Goal: Transaction & Acquisition: Purchase product/service

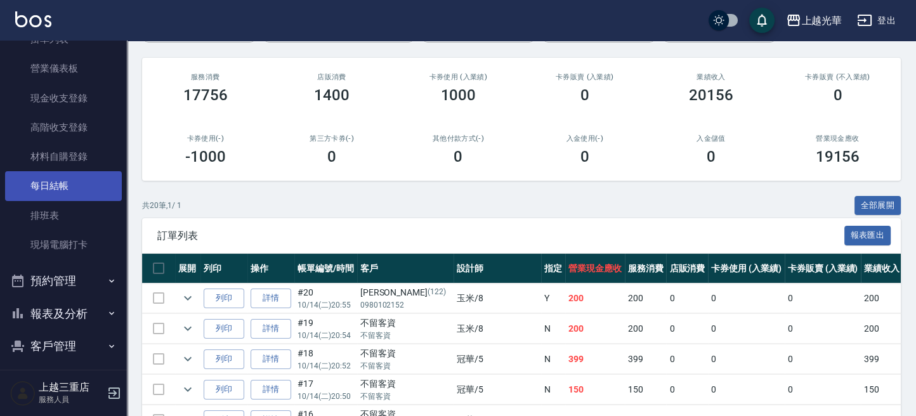
scroll to position [157, 0]
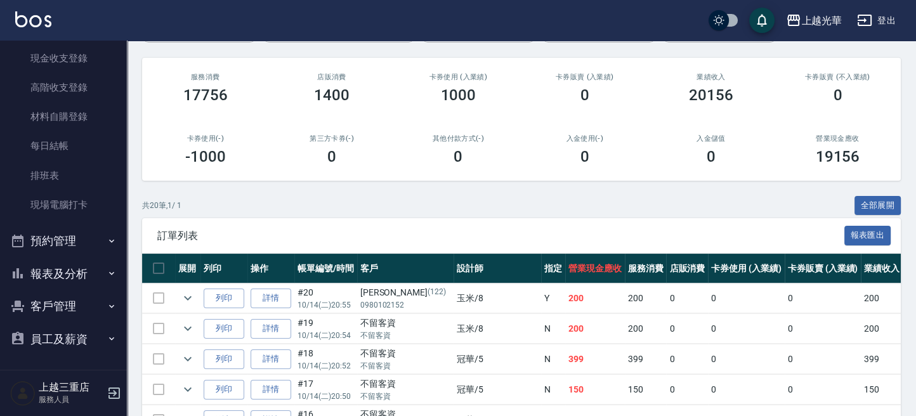
click at [66, 277] on button "報表及分析" at bounding box center [63, 274] width 117 height 33
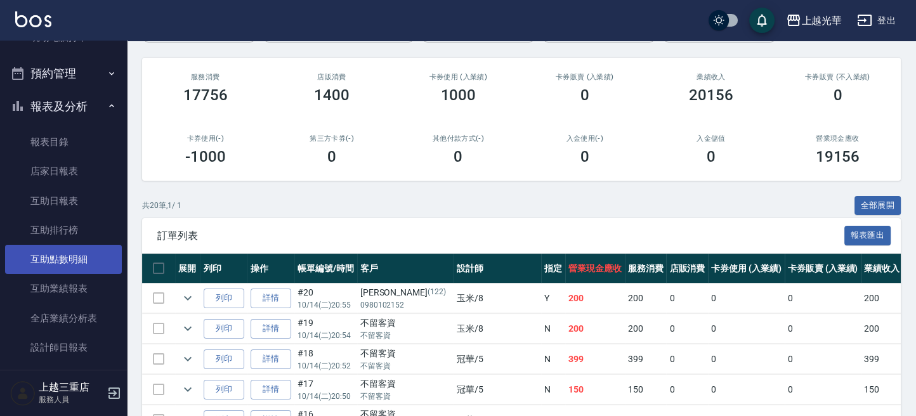
scroll to position [327, 0]
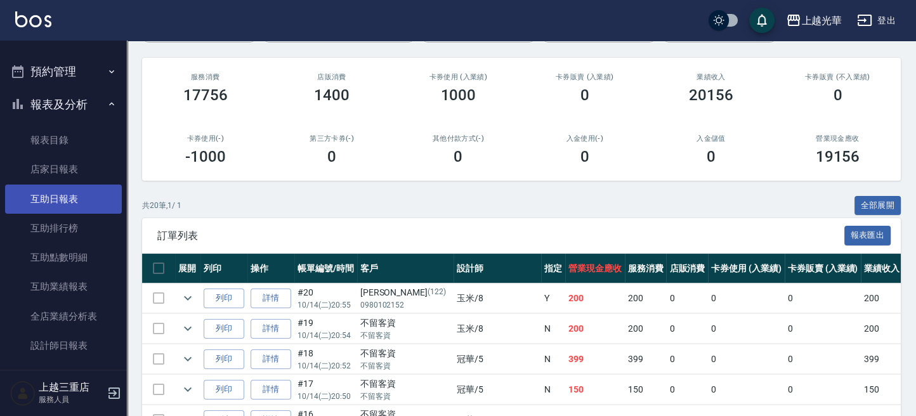
click at [44, 206] on link "互助日報表" at bounding box center [63, 199] width 117 height 29
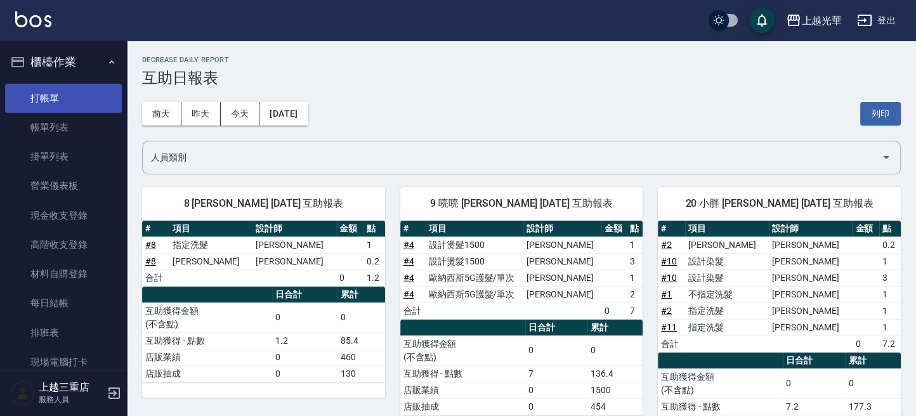
click at [41, 94] on link "打帳單" at bounding box center [63, 98] width 117 height 29
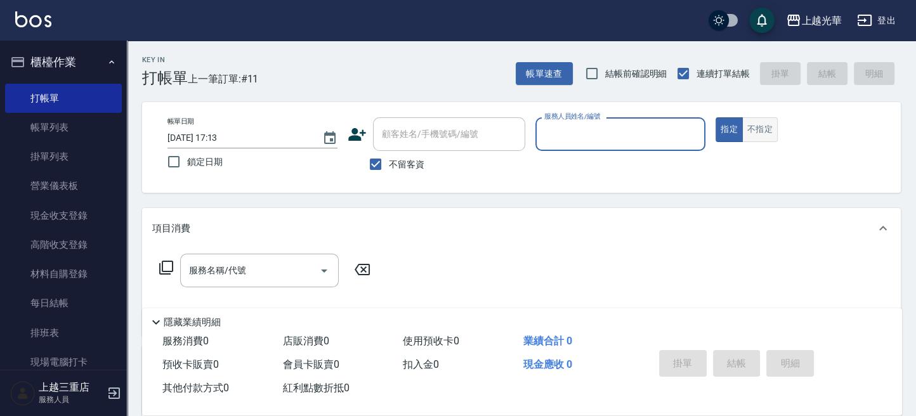
click at [761, 131] on button "不指定" at bounding box center [760, 129] width 36 height 25
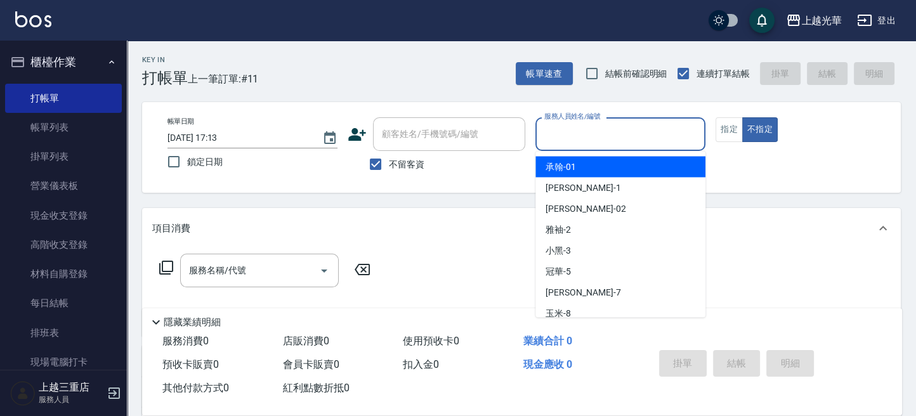
click at [653, 127] on input "服務人員姓名/編號" at bounding box center [620, 134] width 159 height 22
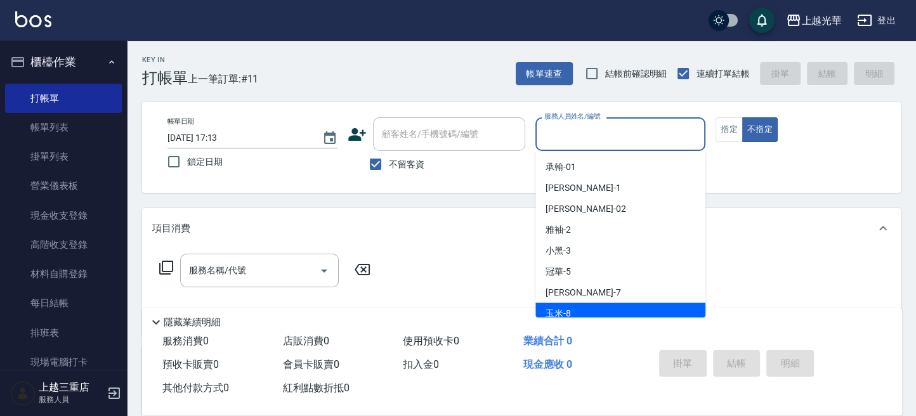
drag, startPoint x: 640, startPoint y: 303, endPoint x: 633, endPoint y: 301, distance: 7.1
click at [639, 303] on div "玉米 -8" at bounding box center [620, 313] width 170 height 21
type input "玉米-8"
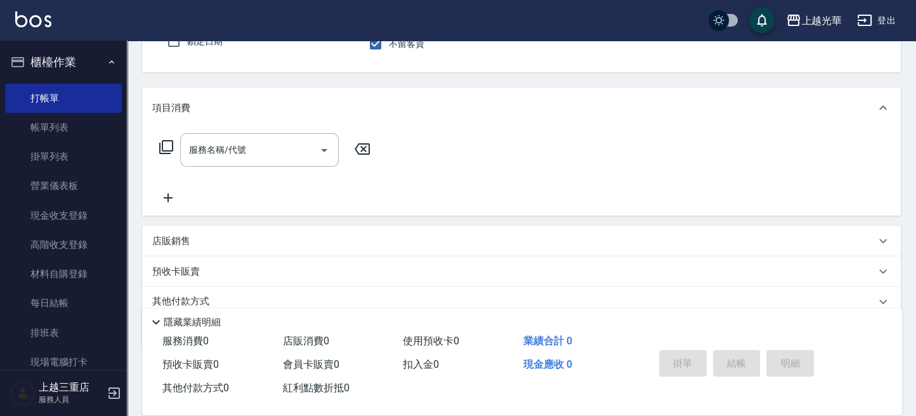
scroll to position [169, 0]
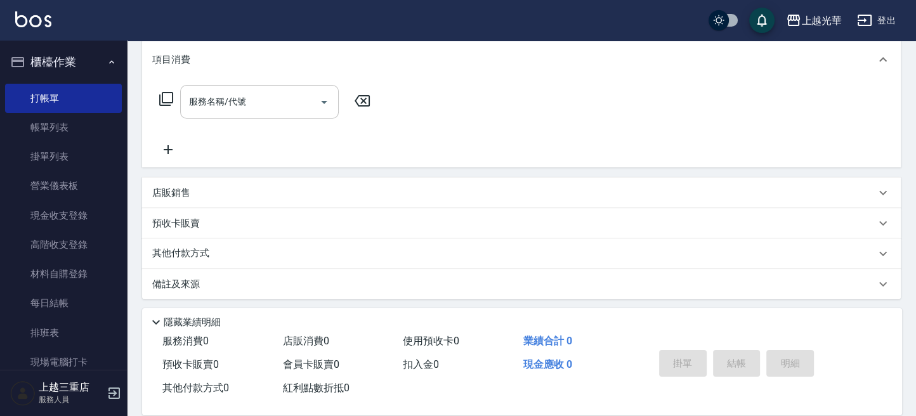
click at [252, 100] on input "服務名稱/代號" at bounding box center [250, 102] width 128 height 22
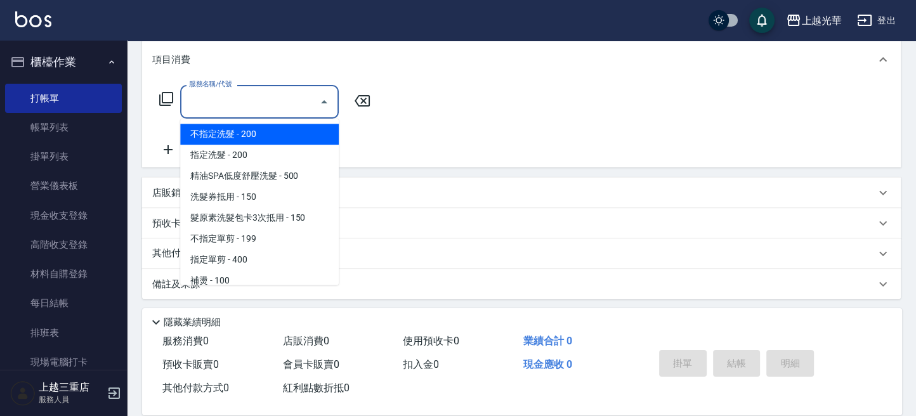
click at [303, 143] on span "不指定洗髮 - 200" at bounding box center [259, 134] width 159 height 21
type input "不指定洗髮(101)"
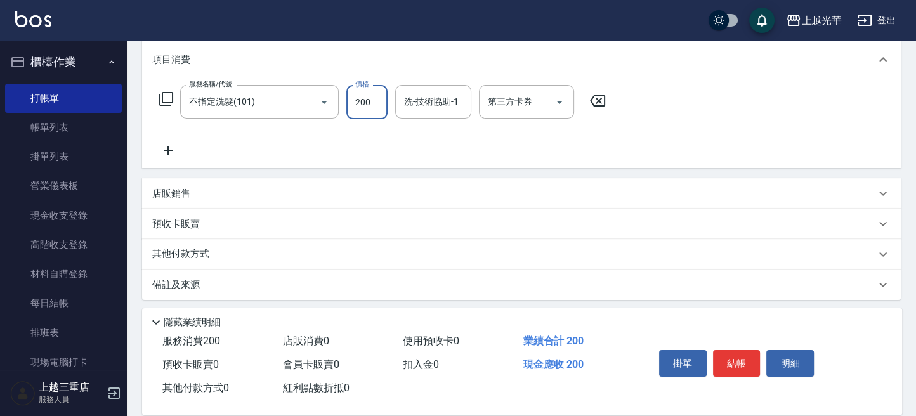
click at [365, 103] on input "200" at bounding box center [366, 102] width 41 height 34
type input "300"
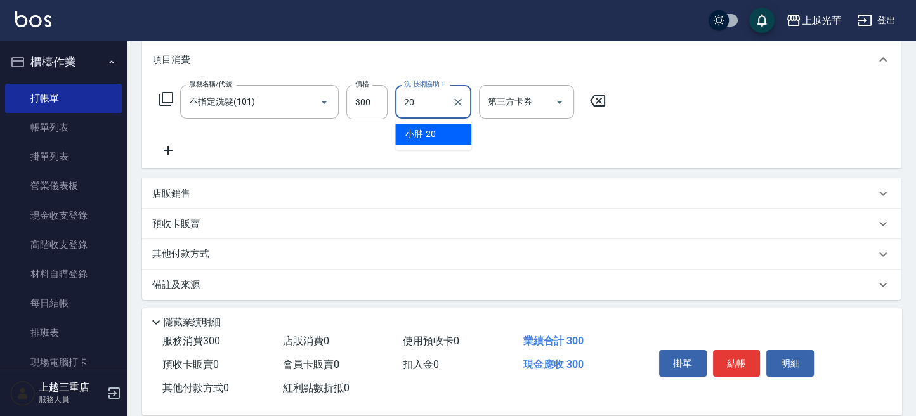
type input "小胖-20"
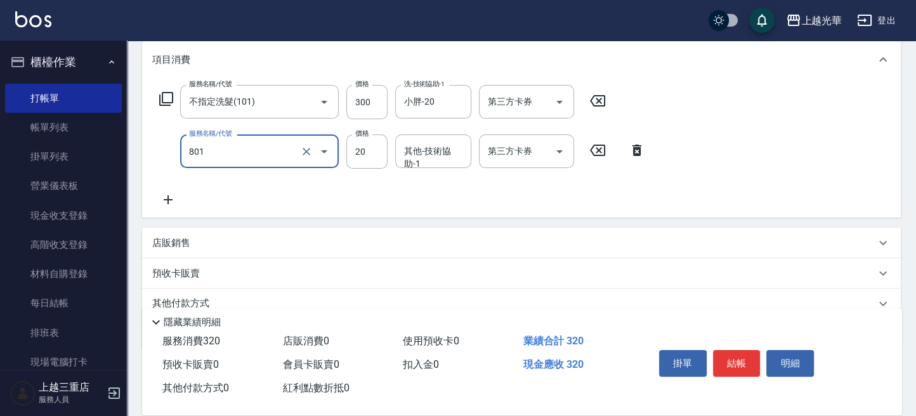
type input "潤絲(801)"
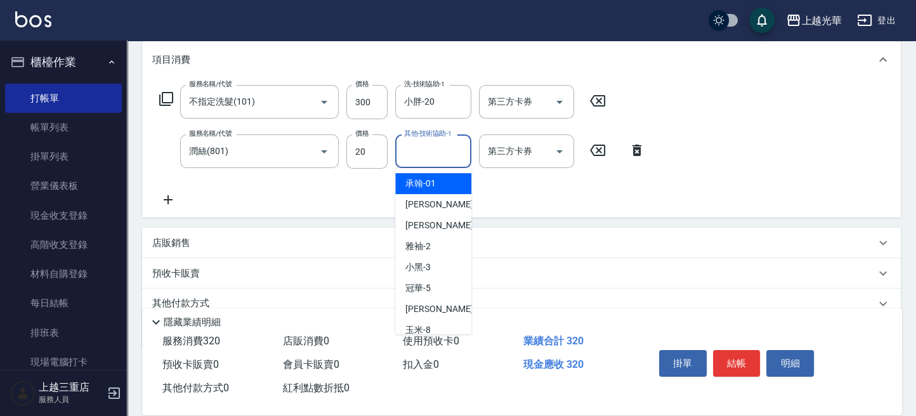
click at [443, 159] on input "其他-技術協助-1" at bounding box center [433, 151] width 65 height 22
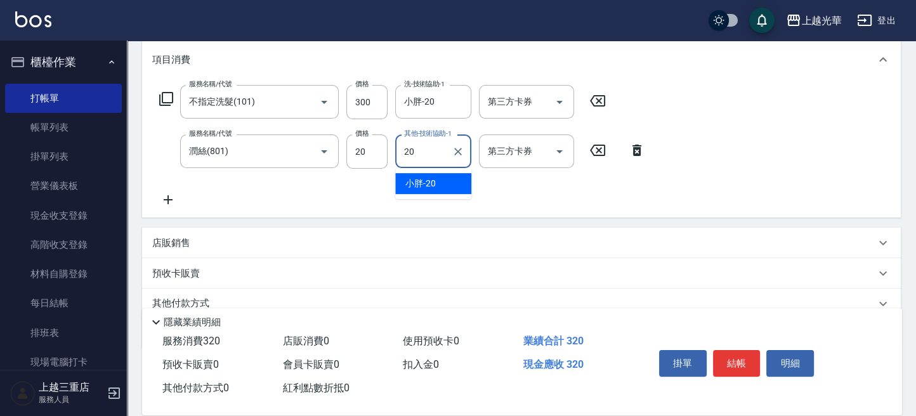
type input "小胖-20"
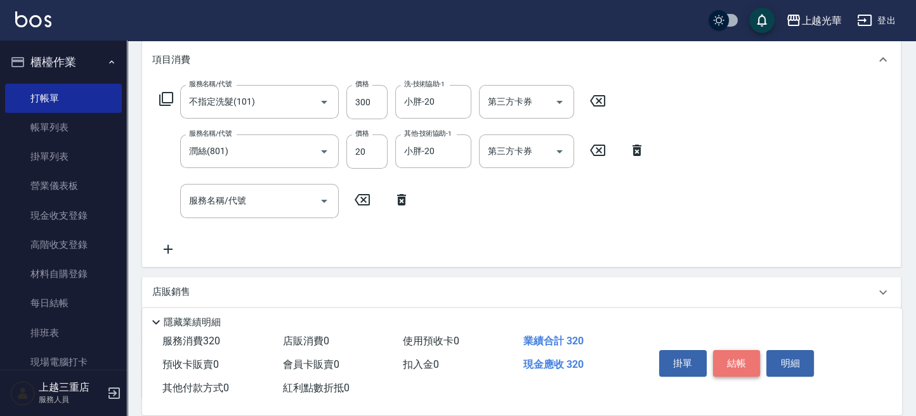
click at [728, 357] on button "結帳" at bounding box center [737, 363] width 48 height 27
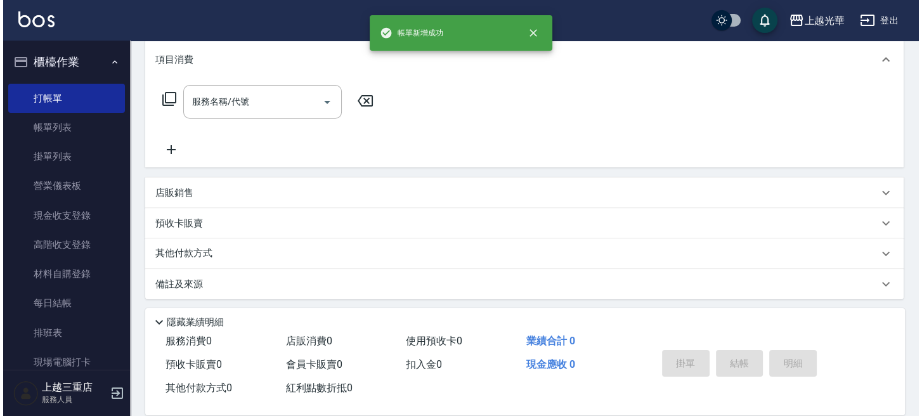
scroll to position [0, 0]
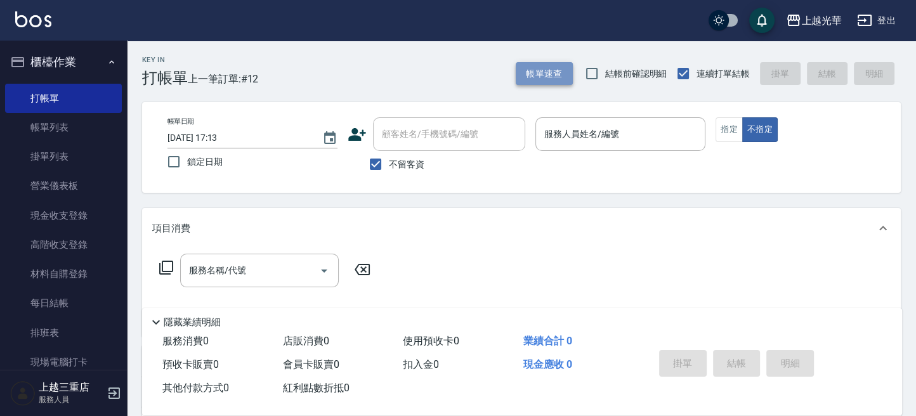
click at [528, 72] on button "帳單速查" at bounding box center [544, 73] width 57 height 23
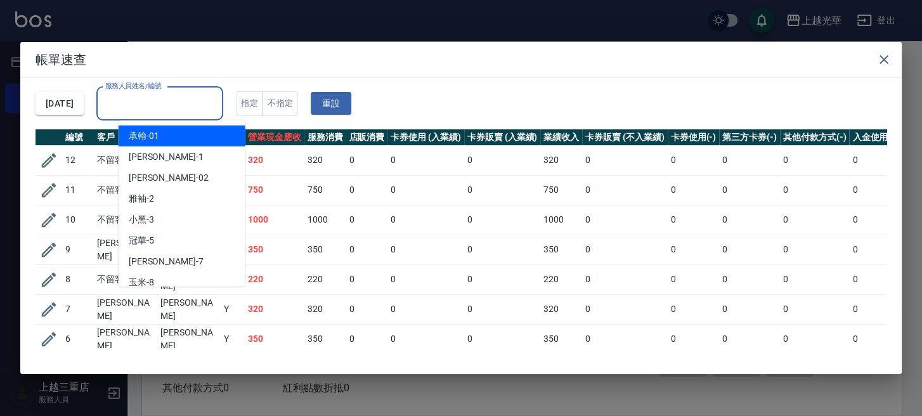
click at [174, 96] on input "服務人員姓名/編號" at bounding box center [159, 104] width 115 height 22
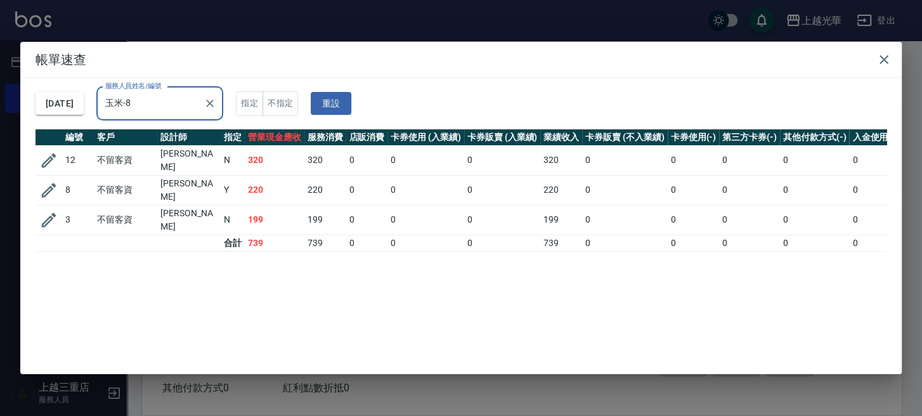
type input "玉米-8"
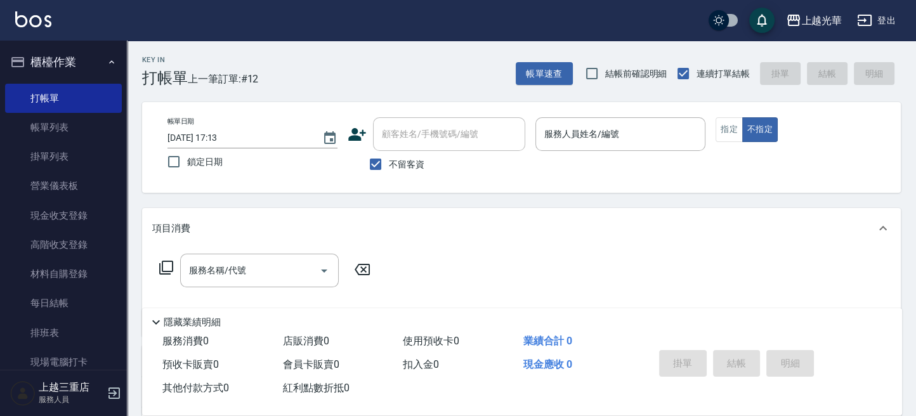
click at [409, 169] on span "不留客資" at bounding box center [407, 164] width 36 height 13
click at [389, 169] on input "不留客資" at bounding box center [375, 164] width 27 height 27
checkbox input "false"
click at [419, 134] on input "顧客姓名/手機號碼/編號" at bounding box center [440, 134] width 122 height 22
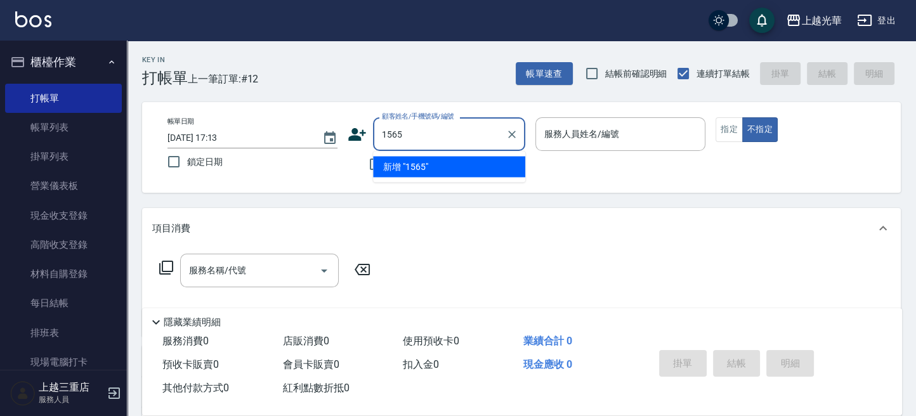
type input "1565"
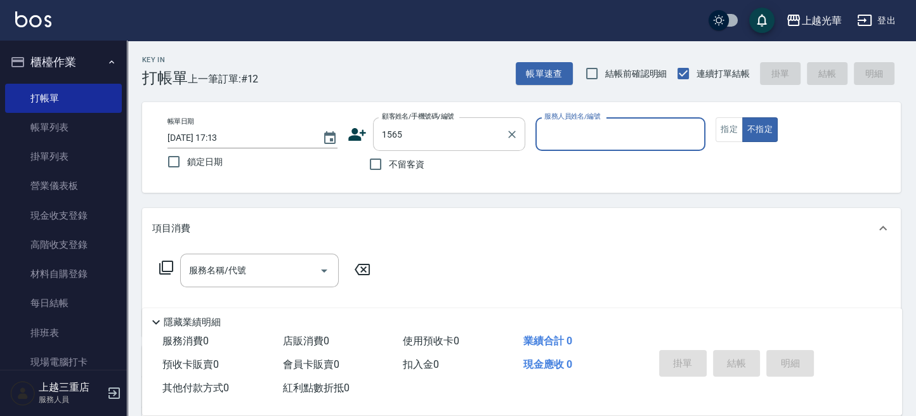
click at [742, 117] on button "不指定" at bounding box center [760, 129] width 36 height 25
type button "false"
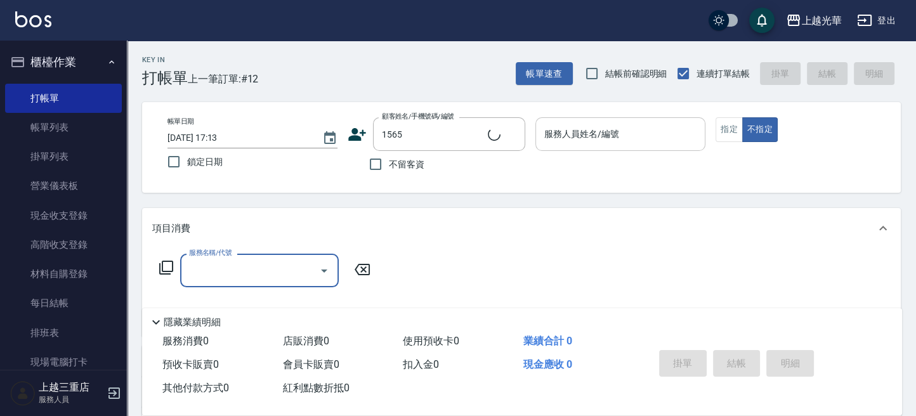
type input "[PERSON_NAME]/0932059846/1565"
type input "小黑-3"
click at [736, 128] on button "指定" at bounding box center [729, 129] width 27 height 25
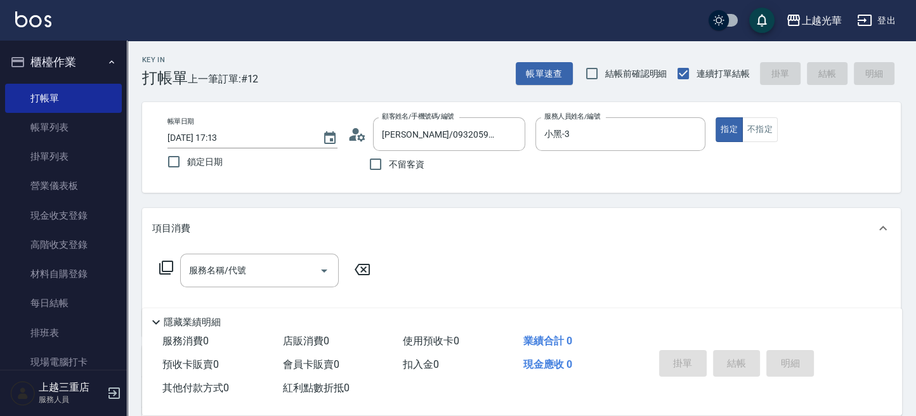
click at [162, 265] on icon at bounding box center [166, 268] width 14 height 14
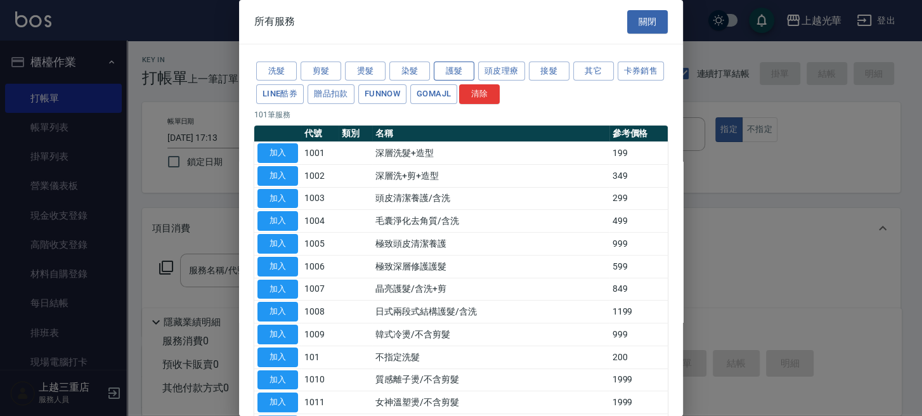
click at [444, 66] on button "護髮" at bounding box center [454, 72] width 41 height 20
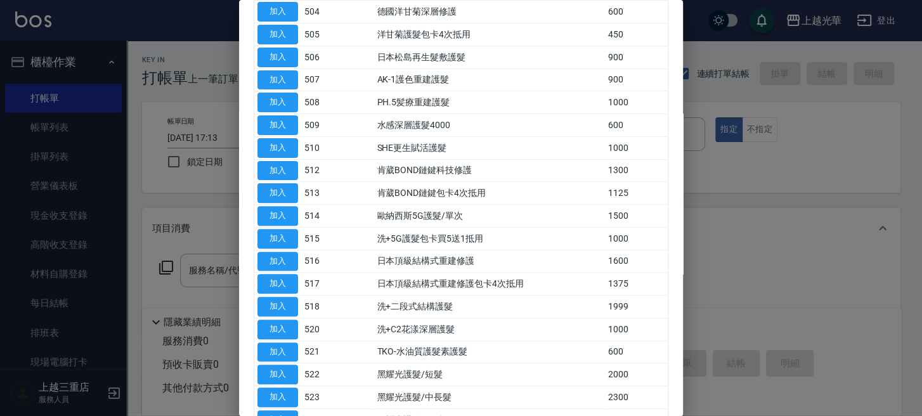
scroll to position [254, 0]
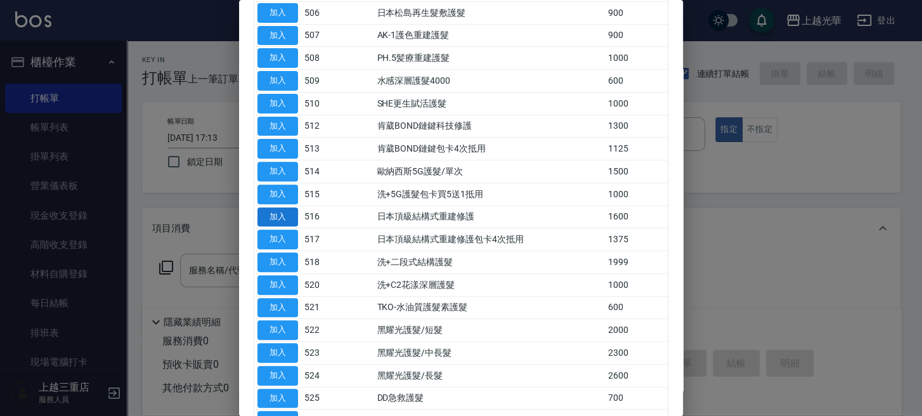
click at [288, 217] on button "加入" at bounding box center [278, 217] width 41 height 20
type input "日本頂級結構式重建修護(516)"
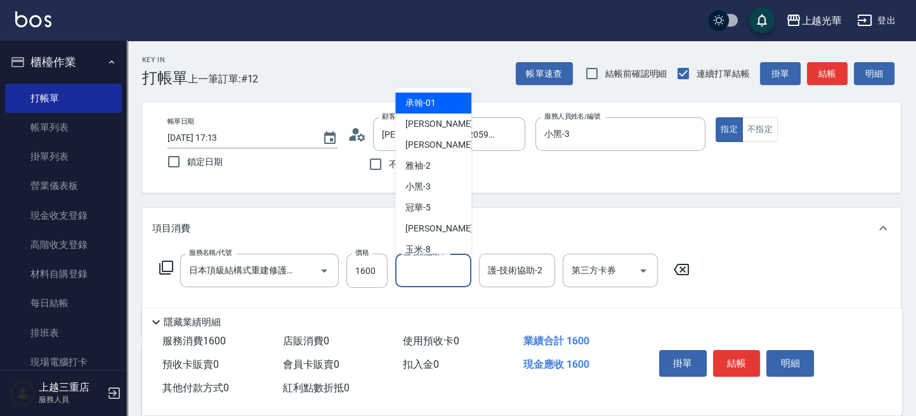
click at [438, 271] on input "護-技術協助-1" at bounding box center [433, 270] width 65 height 22
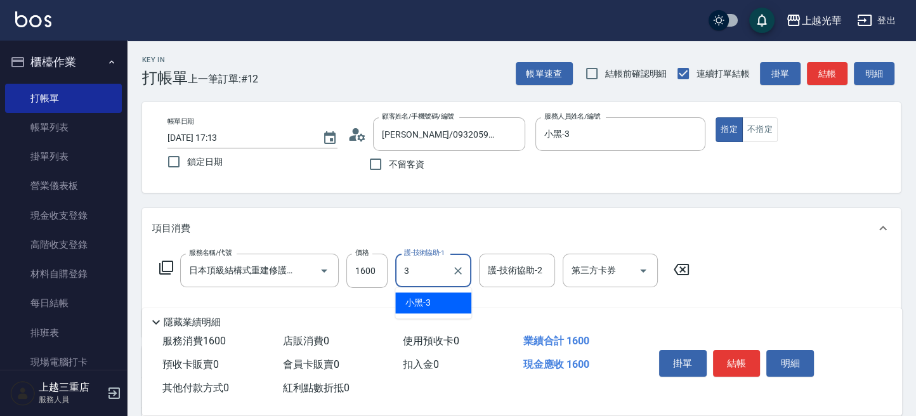
type input "小黑-3"
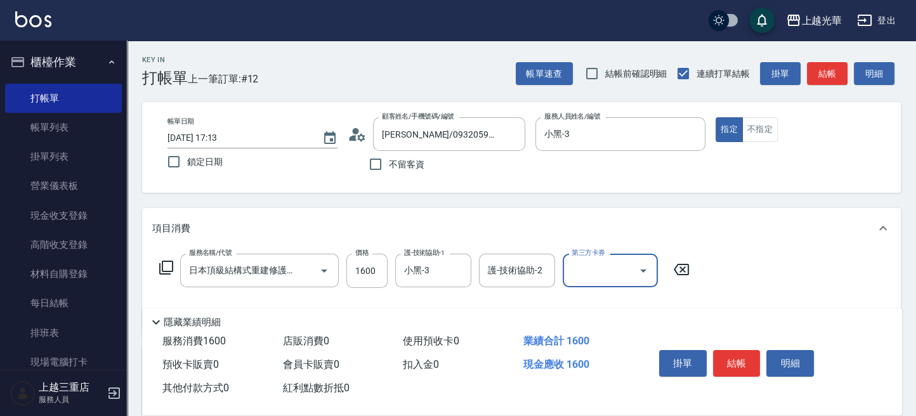
click at [170, 265] on icon at bounding box center [166, 267] width 15 height 15
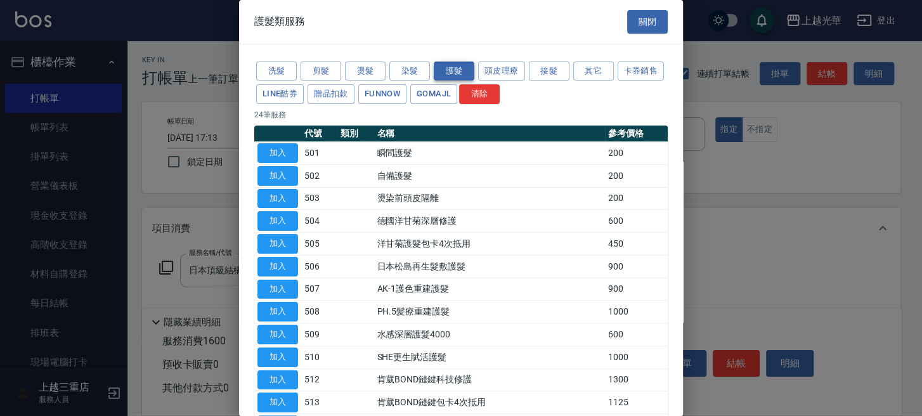
click at [436, 67] on button "護髮" at bounding box center [454, 72] width 41 height 20
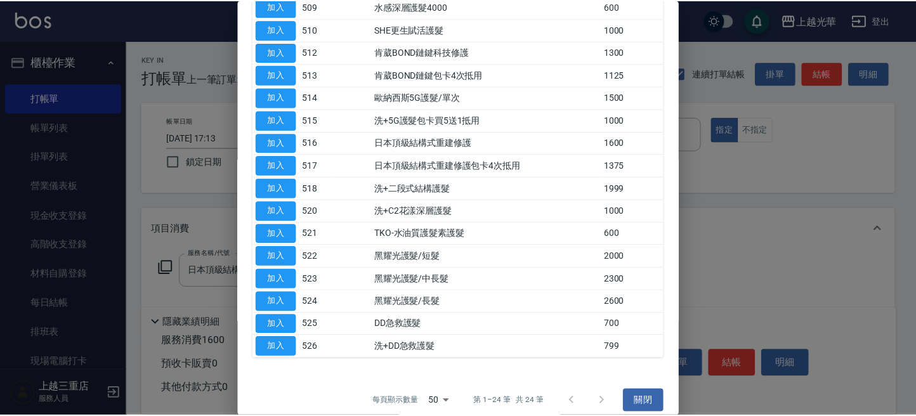
scroll to position [335, 0]
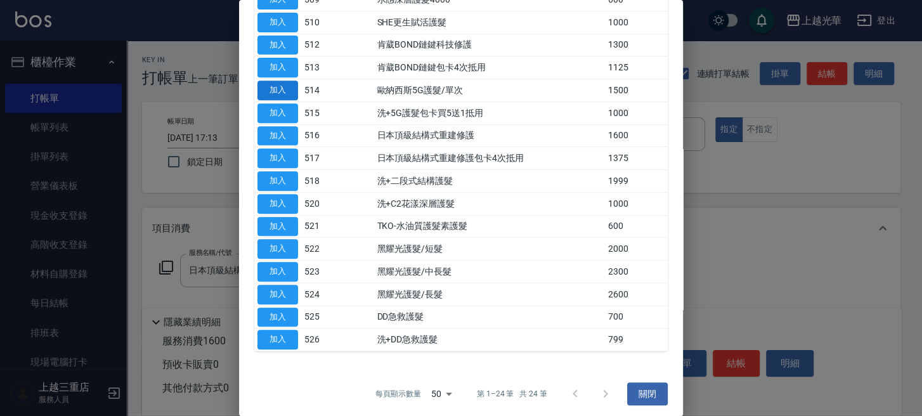
click at [287, 94] on button "加入" at bounding box center [278, 91] width 41 height 20
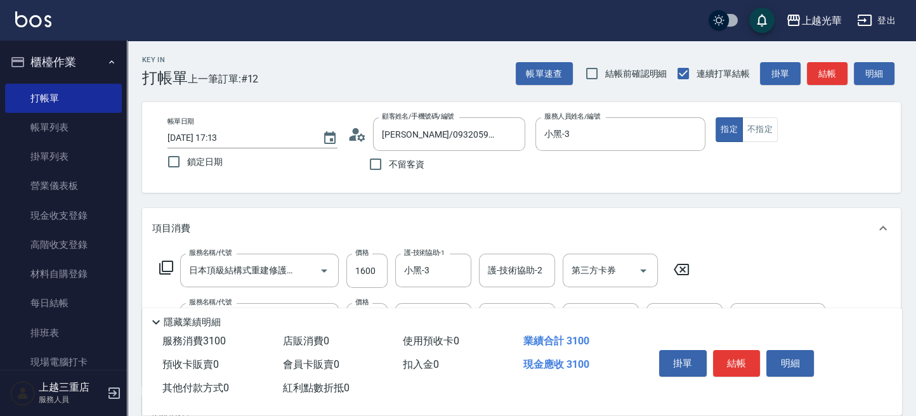
click at [684, 264] on icon at bounding box center [681, 269] width 15 height 11
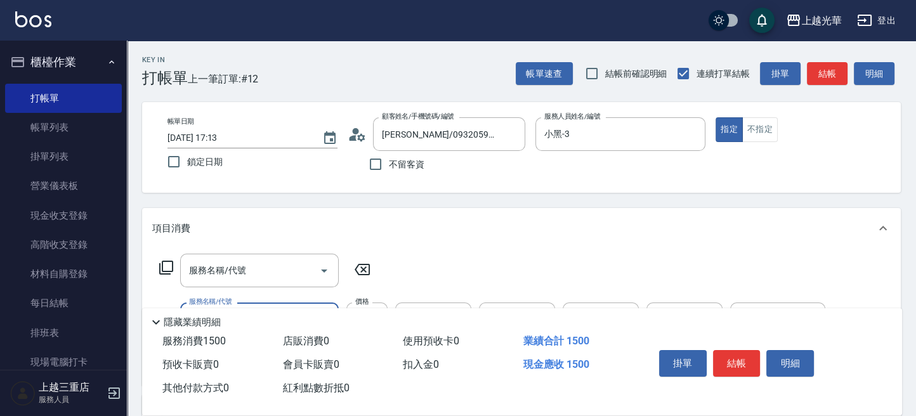
scroll to position [169, 0]
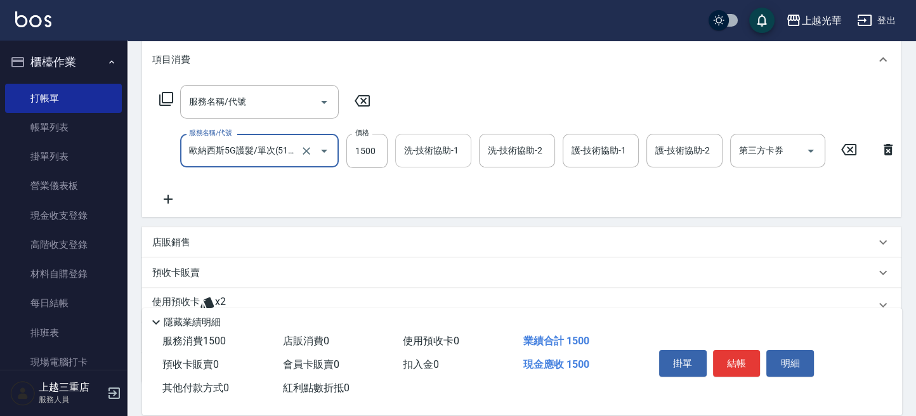
click at [436, 149] on input "洗-技術協助-1" at bounding box center [433, 151] width 65 height 22
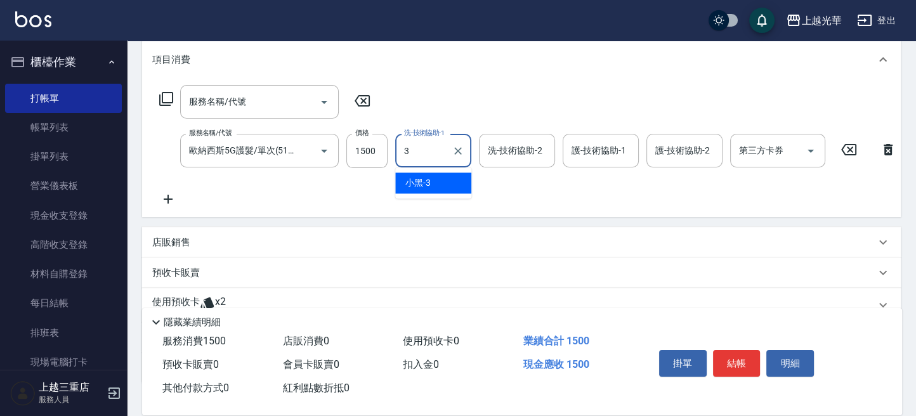
type input "小黑-3"
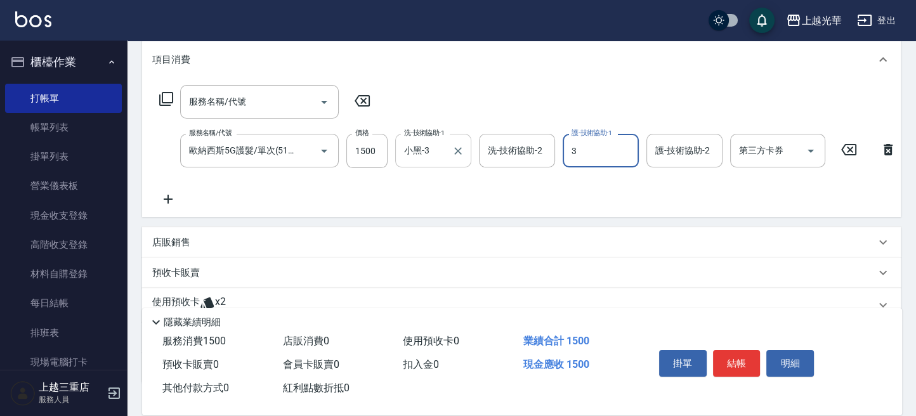
type input "小黑-3"
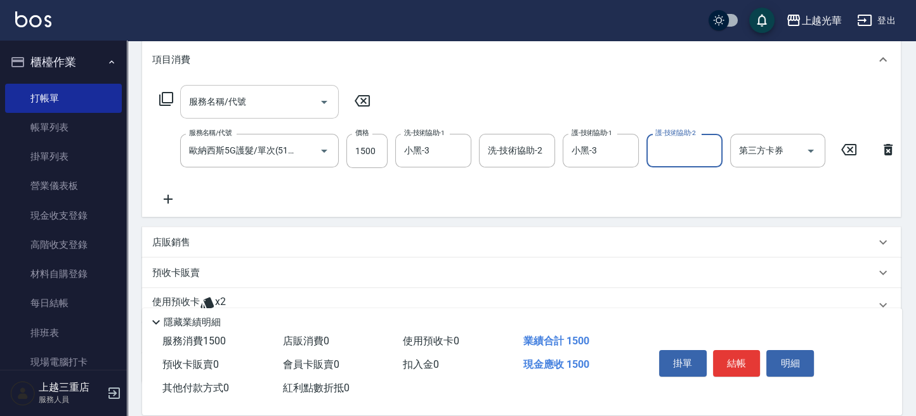
click at [264, 114] on div "服務名稱/代號" at bounding box center [259, 102] width 159 height 34
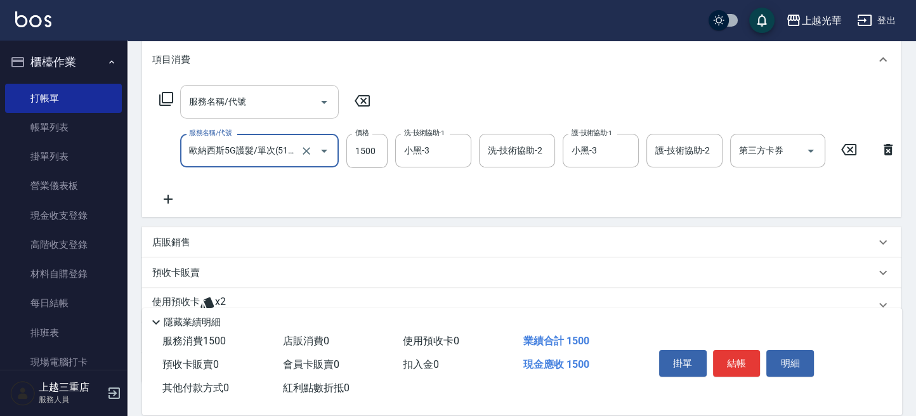
click at [259, 110] on div "服務名稱/代號" at bounding box center [259, 102] width 159 height 34
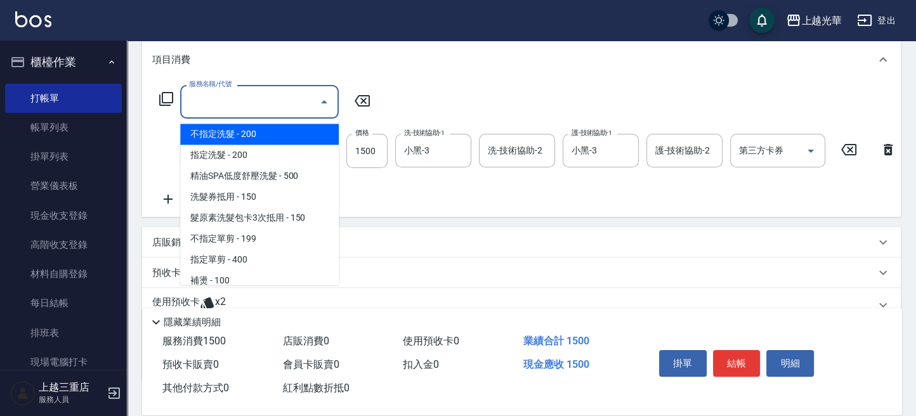
click at [259, 108] on input "服務名稱/代號" at bounding box center [250, 102] width 128 height 22
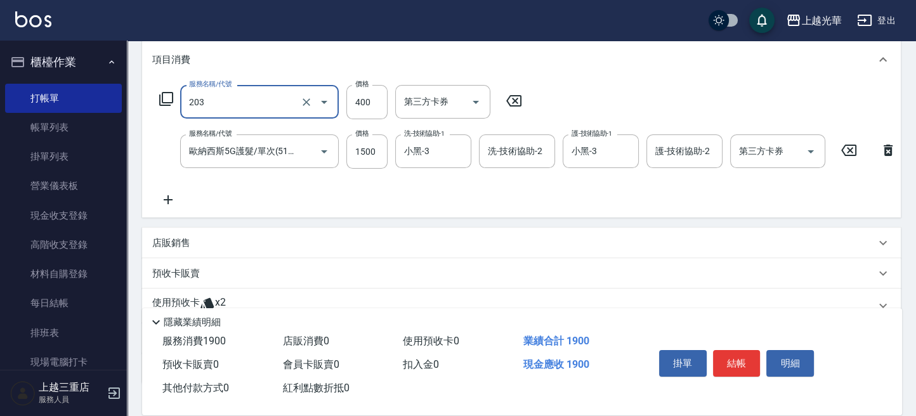
type input "指定單剪(203)"
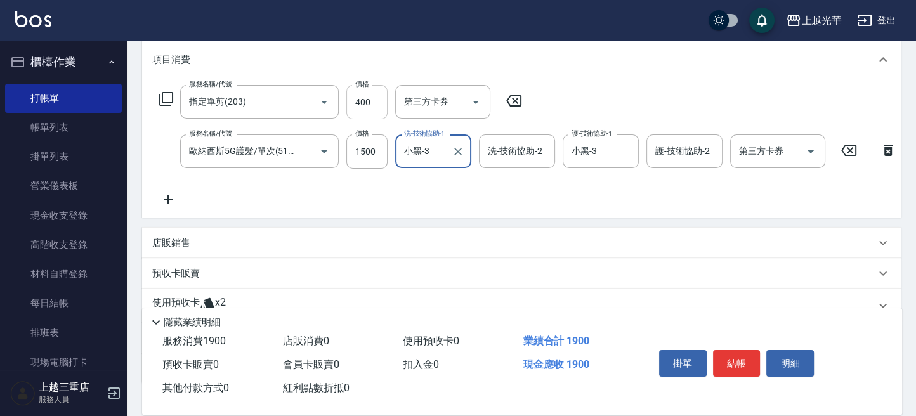
click at [376, 101] on input "400" at bounding box center [366, 102] width 41 height 34
type input "350"
click at [613, 94] on div "服務名稱/代號 指定單剪(203) 服務名稱/代號 價格 350 價格 第三方卡券 第三方卡券 服務名稱/代號 歐納西斯5G護髮/單次(514) 服務名稱/代…" at bounding box center [528, 146] width 752 height 122
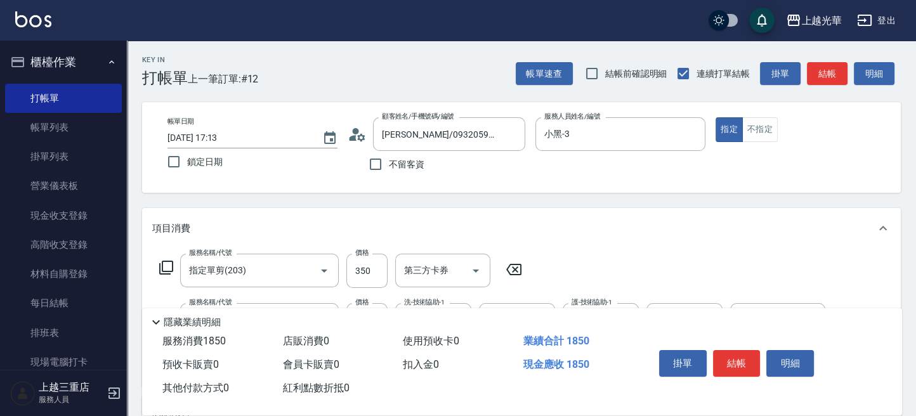
click at [753, 350] on button "結帳" at bounding box center [737, 363] width 48 height 27
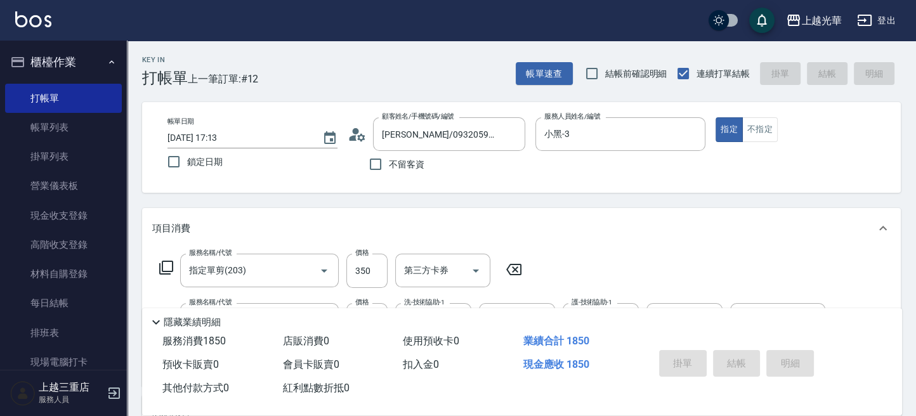
type input "[DATE] 18:00"
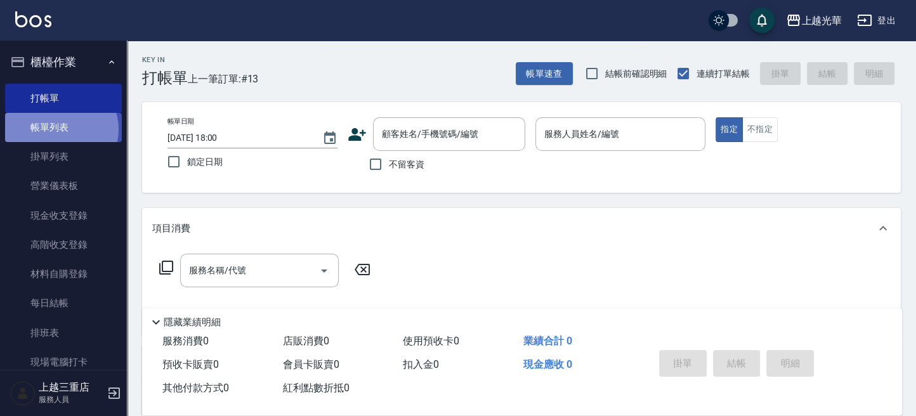
click at [60, 129] on link "帳單列表" at bounding box center [63, 127] width 117 height 29
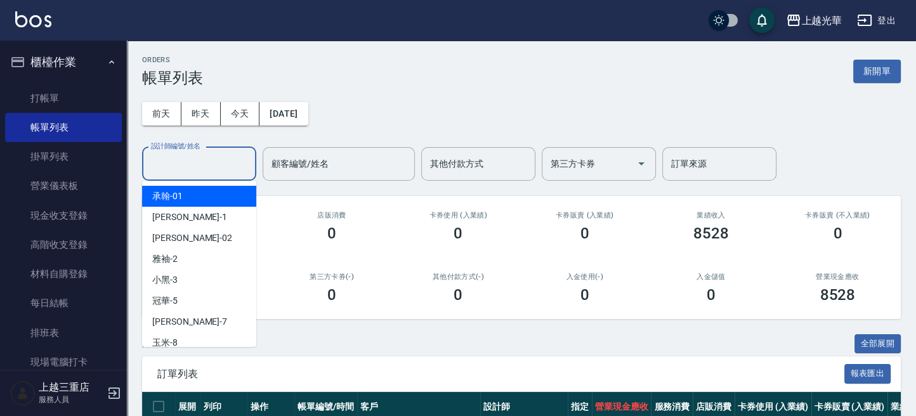
click at [210, 164] on input "設計師編號/姓名" at bounding box center [199, 164] width 103 height 22
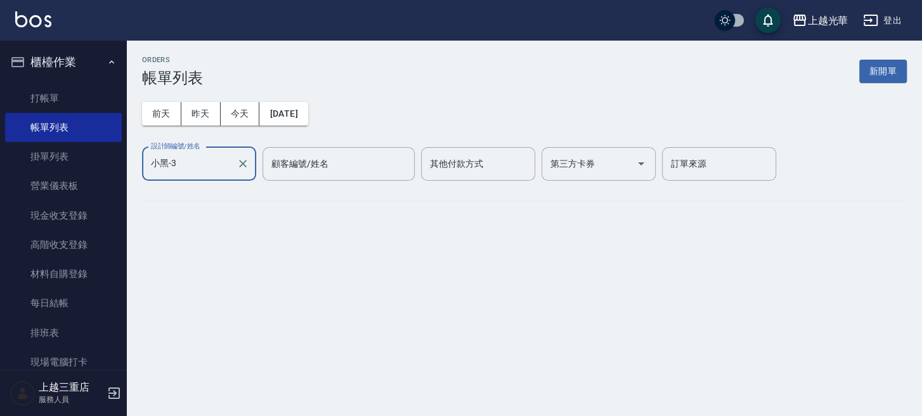
type input "小黑-3"
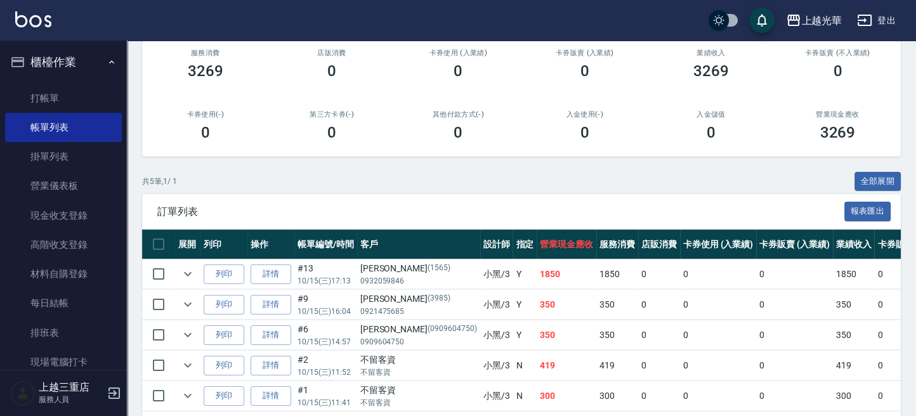
scroll to position [218, 0]
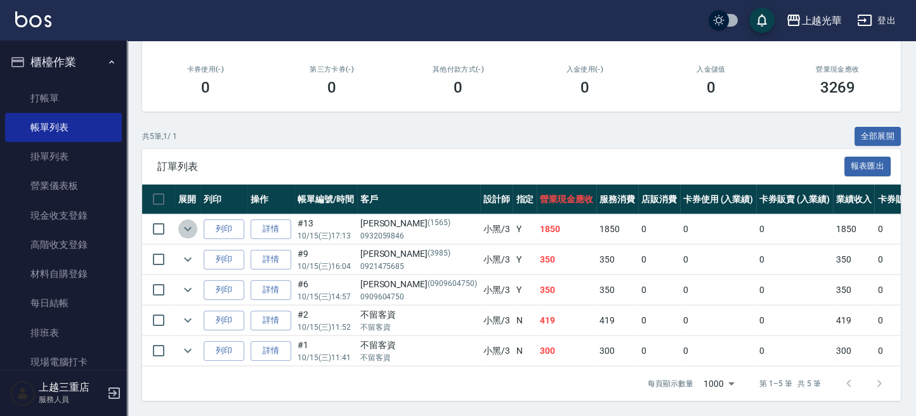
click at [188, 221] on icon "expand row" at bounding box center [187, 228] width 15 height 15
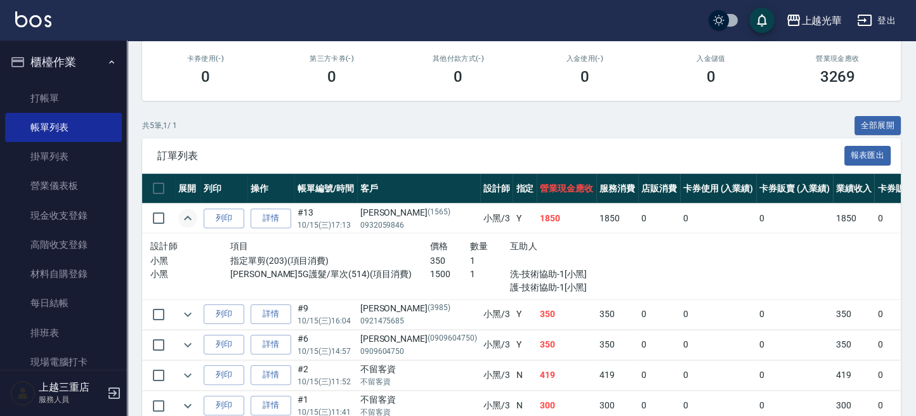
click at [197, 311] on td at bounding box center [187, 314] width 25 height 30
click at [193, 313] on icon "expand row" at bounding box center [187, 314] width 15 height 15
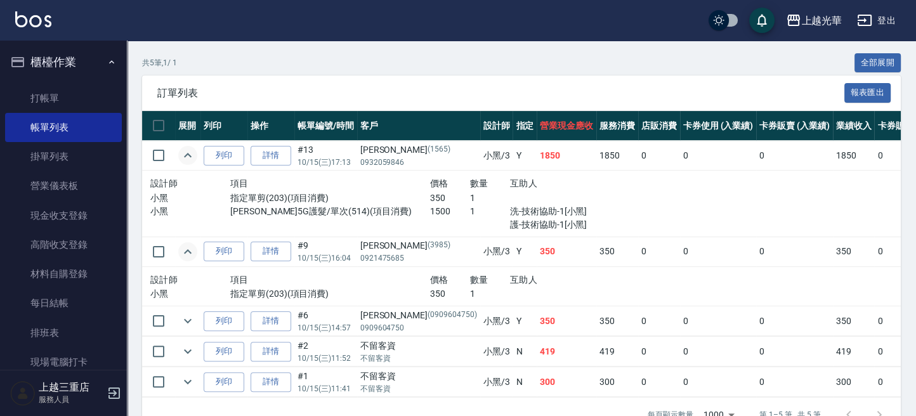
scroll to position [322, 0]
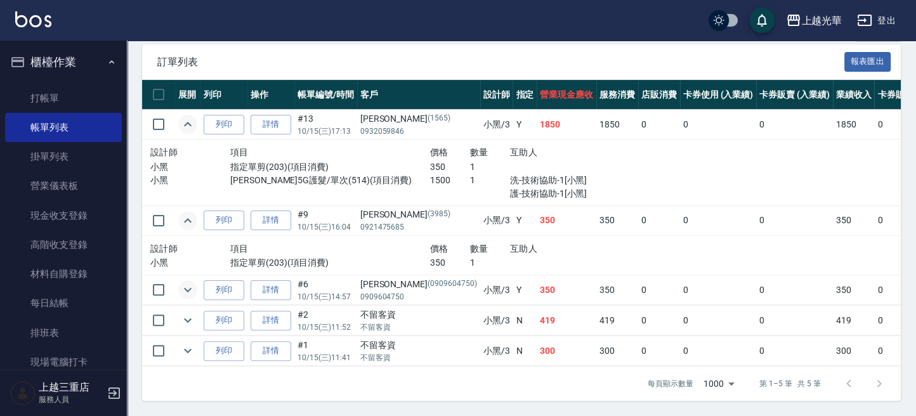
click at [195, 282] on icon "expand row" at bounding box center [187, 289] width 15 height 15
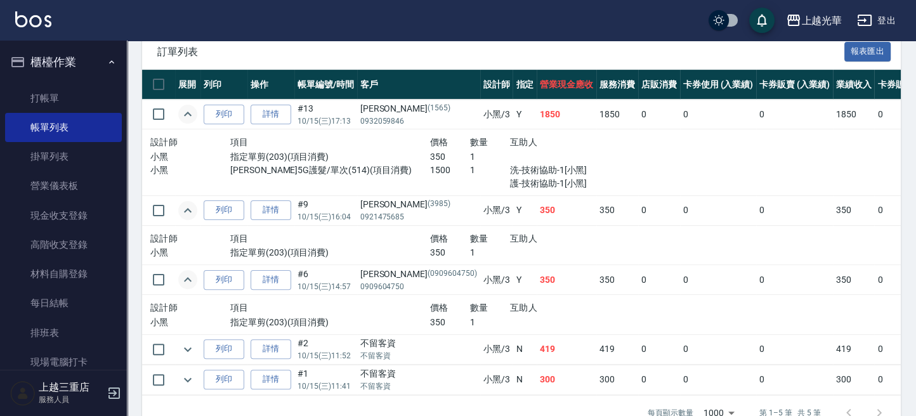
scroll to position [362, 0]
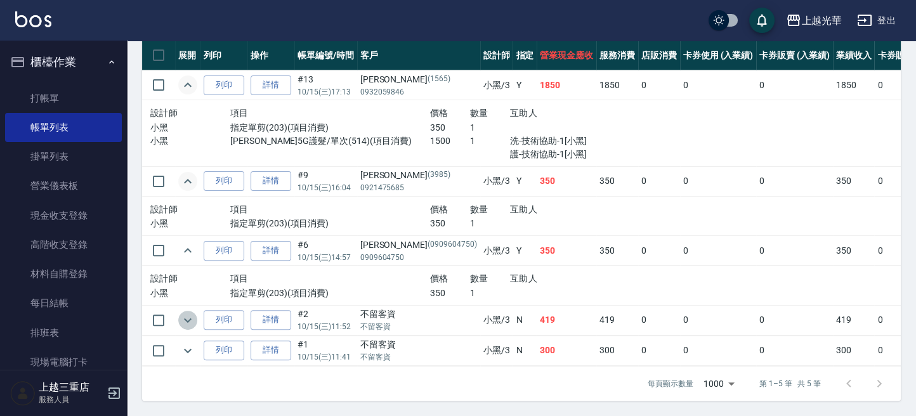
click at [196, 311] on button "expand row" at bounding box center [187, 320] width 19 height 19
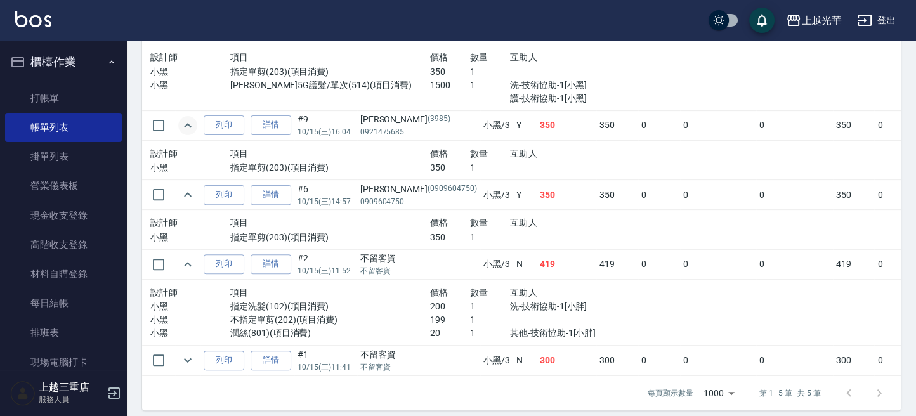
scroll to position [428, 0]
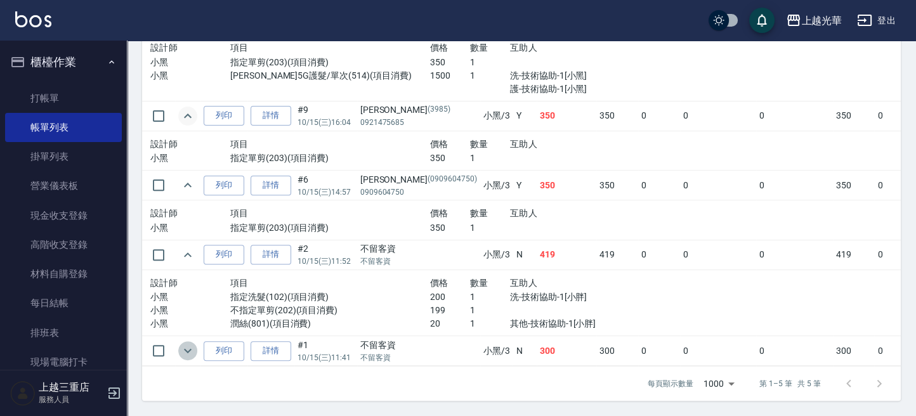
click at [191, 343] on icon "expand row" at bounding box center [187, 350] width 15 height 15
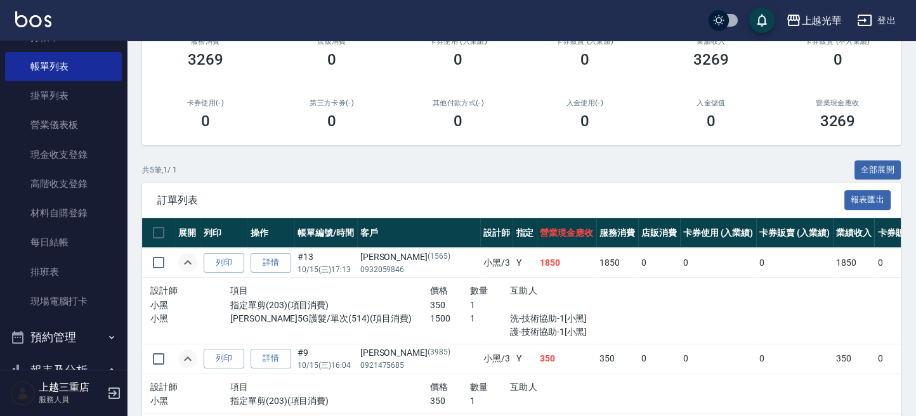
scroll to position [84, 0]
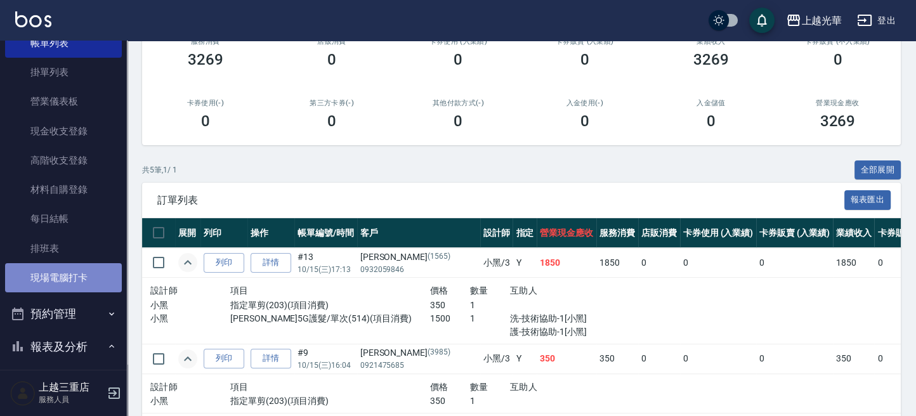
click at [84, 285] on link "現場電腦打卡" at bounding box center [63, 277] width 117 height 29
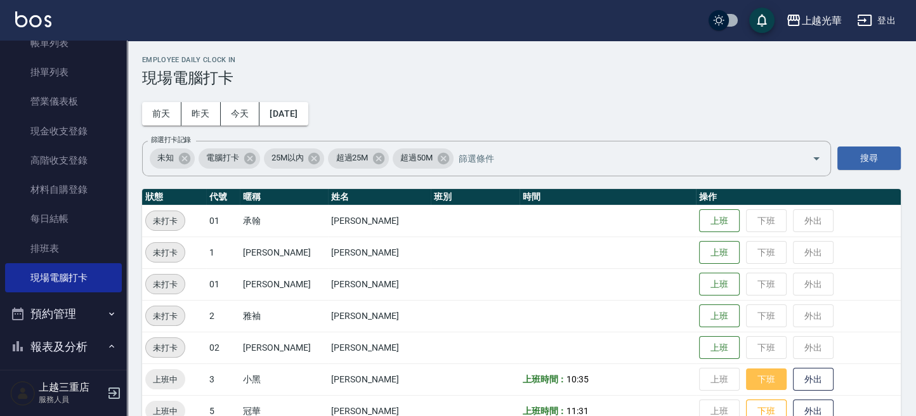
click at [746, 372] on button "下班" at bounding box center [766, 380] width 41 height 22
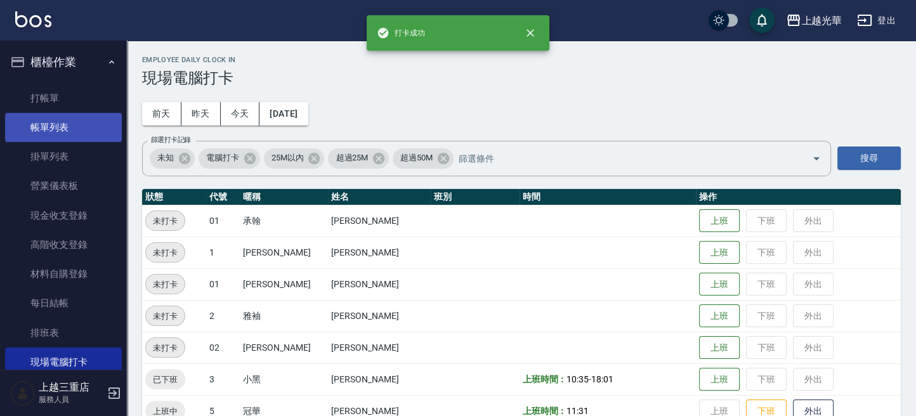
click at [50, 125] on link "帳單列表" at bounding box center [63, 127] width 117 height 29
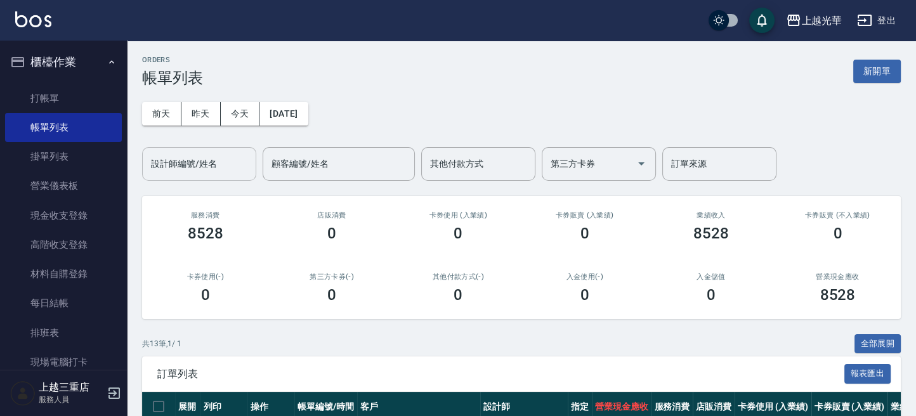
click at [203, 160] on input "設計師編號/姓名" at bounding box center [199, 164] width 103 height 22
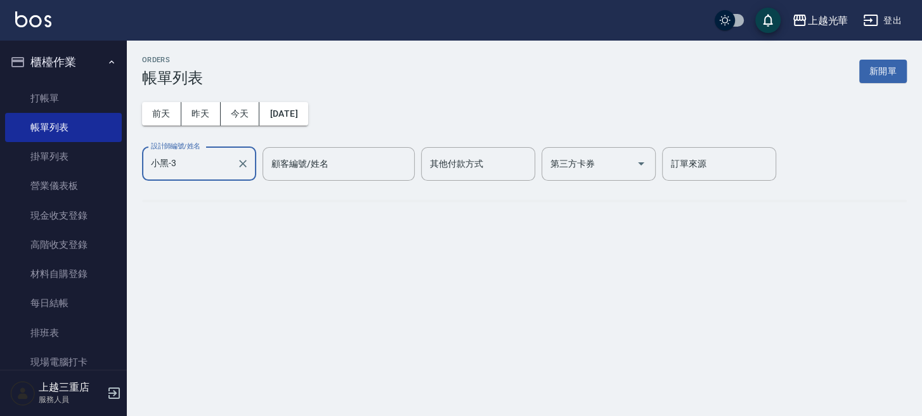
type input "小黑-3"
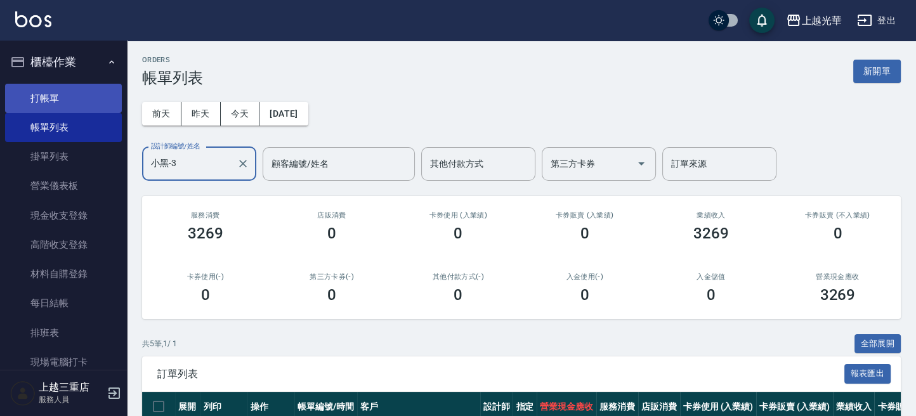
click at [32, 100] on link "打帳單" at bounding box center [63, 98] width 117 height 29
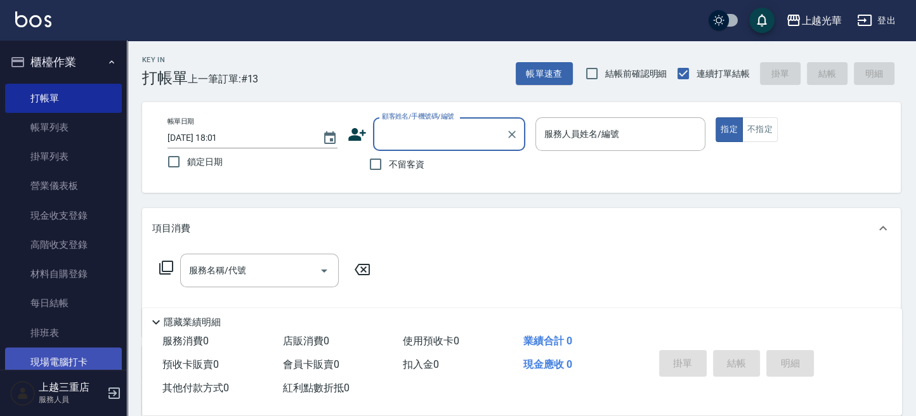
click at [62, 357] on link "現場電腦打卡" at bounding box center [63, 362] width 117 height 29
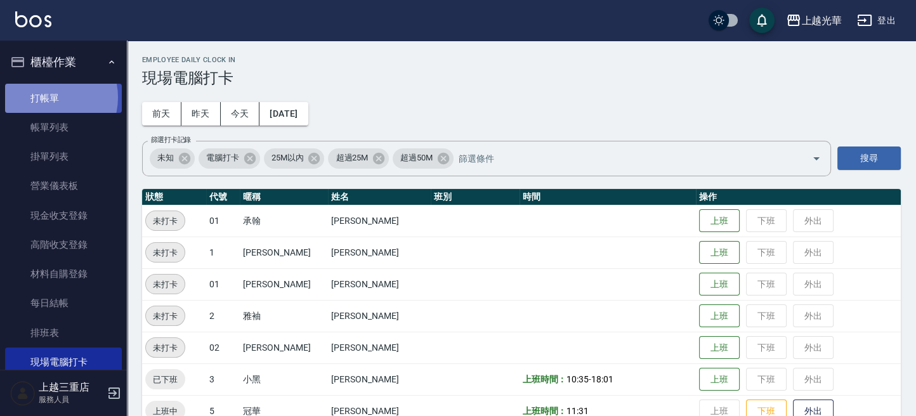
click at [45, 97] on link "打帳單" at bounding box center [63, 98] width 117 height 29
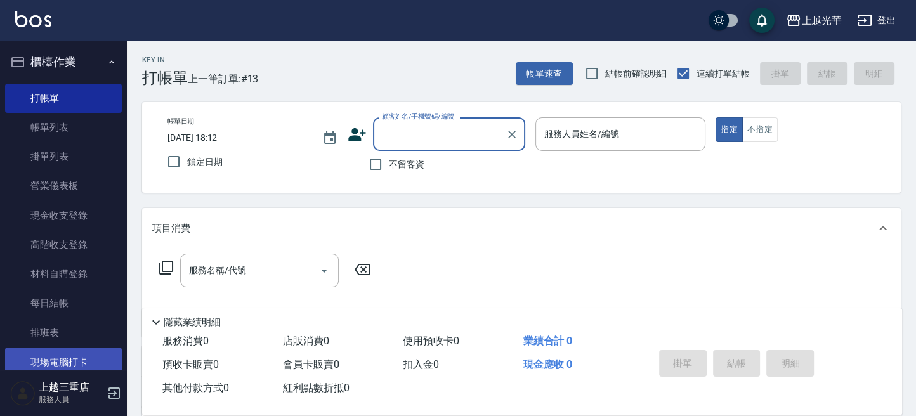
click at [79, 358] on link "現場電腦打卡" at bounding box center [63, 362] width 117 height 29
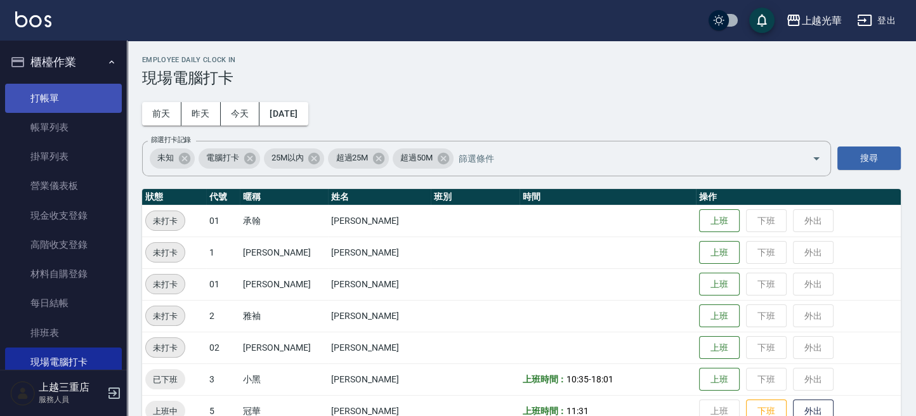
click at [68, 105] on link "打帳單" at bounding box center [63, 98] width 117 height 29
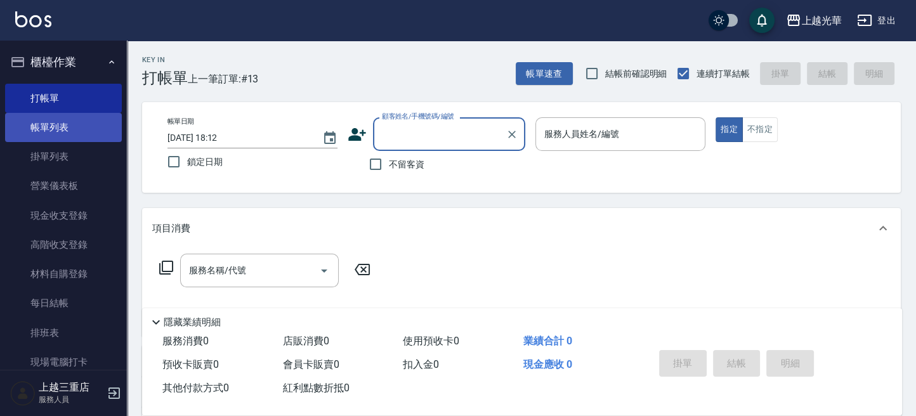
click at [63, 122] on link "帳單列表" at bounding box center [63, 127] width 117 height 29
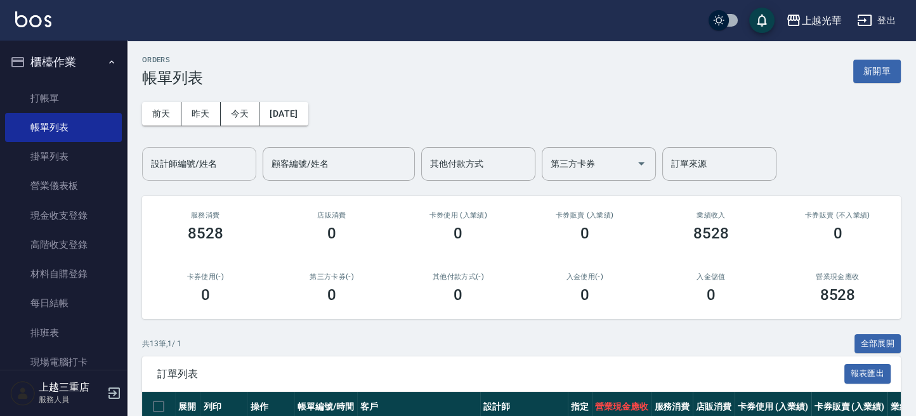
click at [216, 171] on input "設計師編號/姓名" at bounding box center [199, 164] width 103 height 22
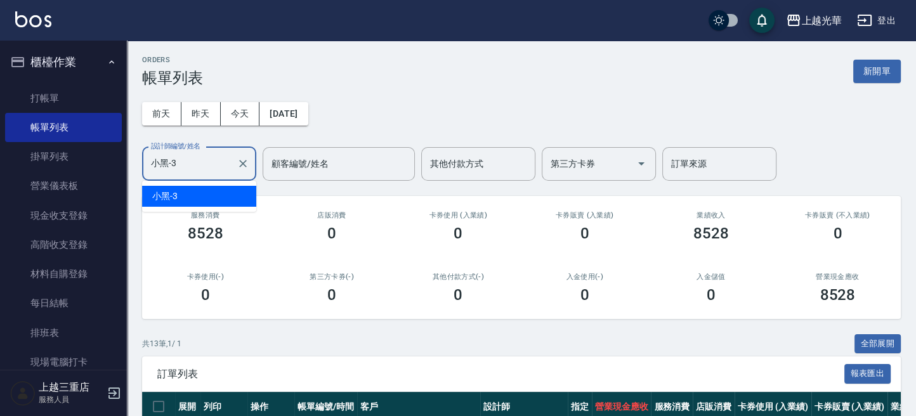
type input "小黑-3"
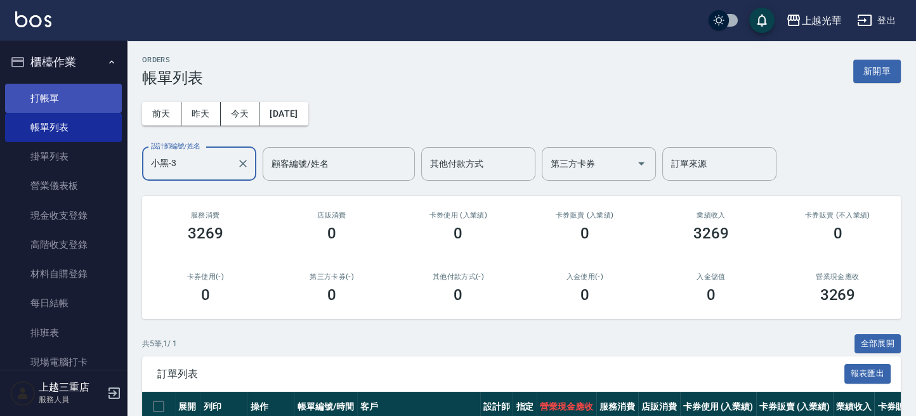
click at [85, 108] on link "打帳單" at bounding box center [63, 98] width 117 height 29
